Goal: Entertainment & Leisure: Browse casually

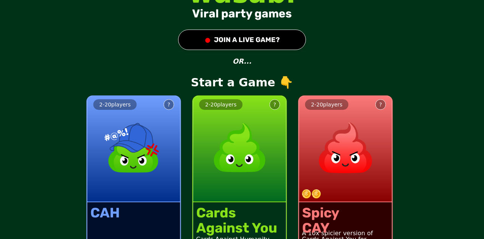
scroll to position [33, 0]
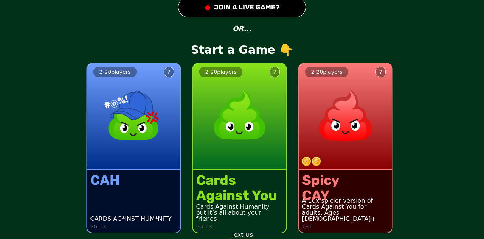
click at [318, 192] on div "CAY" at bounding box center [320, 195] width 37 height 15
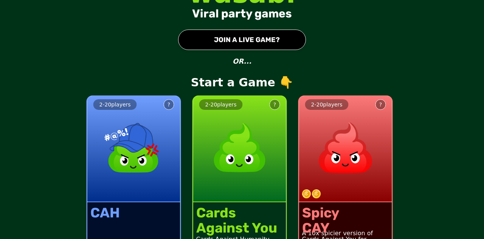
click at [234, 42] on button "● JOIN A LIVE GAME?" at bounding box center [242, 39] width 128 height 20
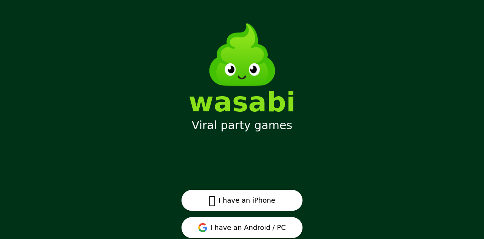
click at [249, 226] on button "I have an Android / PC" at bounding box center [241, 227] width 121 height 21
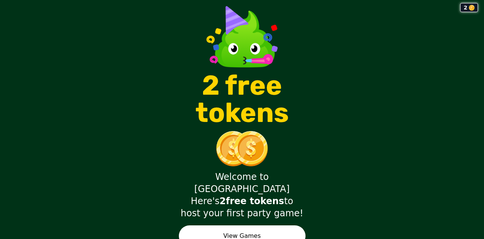
click at [267, 236] on div "2 2 free tokens Welcome to Wasabi Here's 2 free tokens to host your first party…" at bounding box center [242, 119] width 142 height 239
click at [256, 225] on button "View Games" at bounding box center [242, 235] width 127 height 21
